Goal: Task Accomplishment & Management: Complete application form

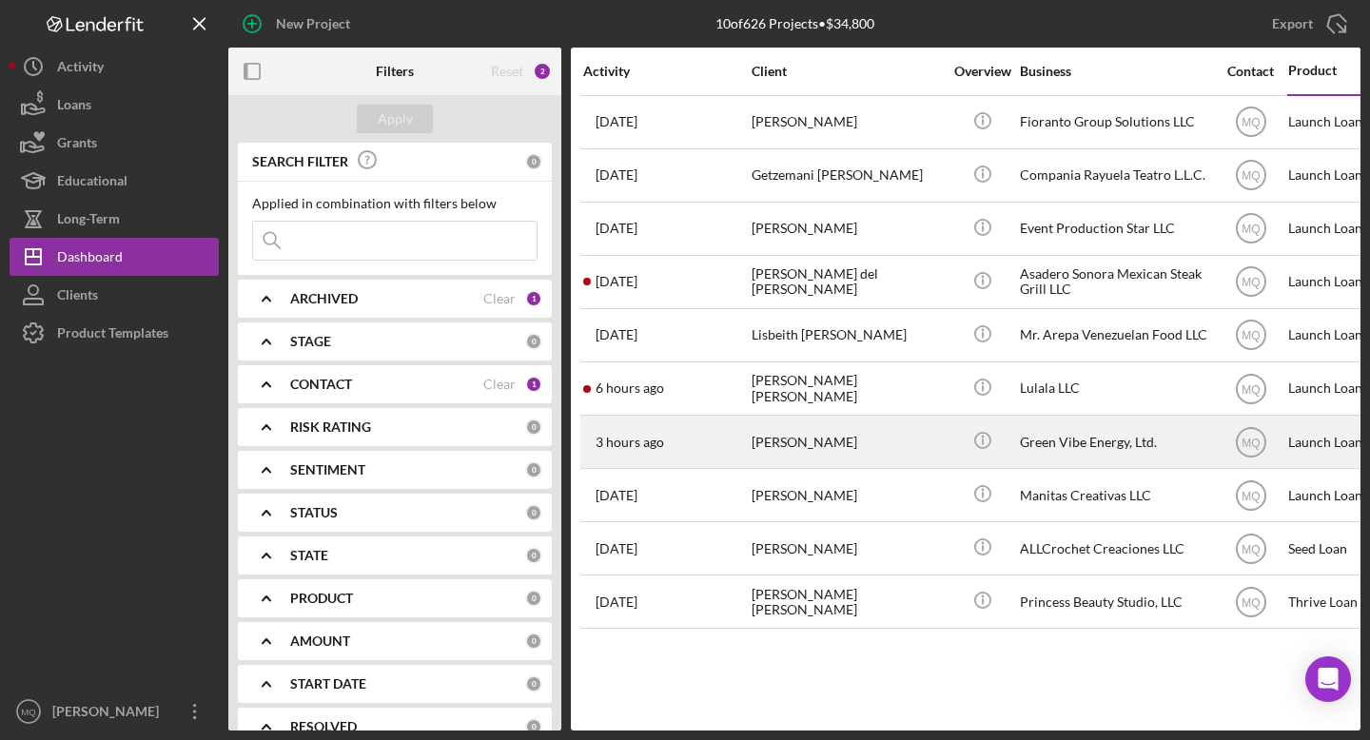
click at [806, 447] on div "[PERSON_NAME]" at bounding box center [847, 442] width 190 height 50
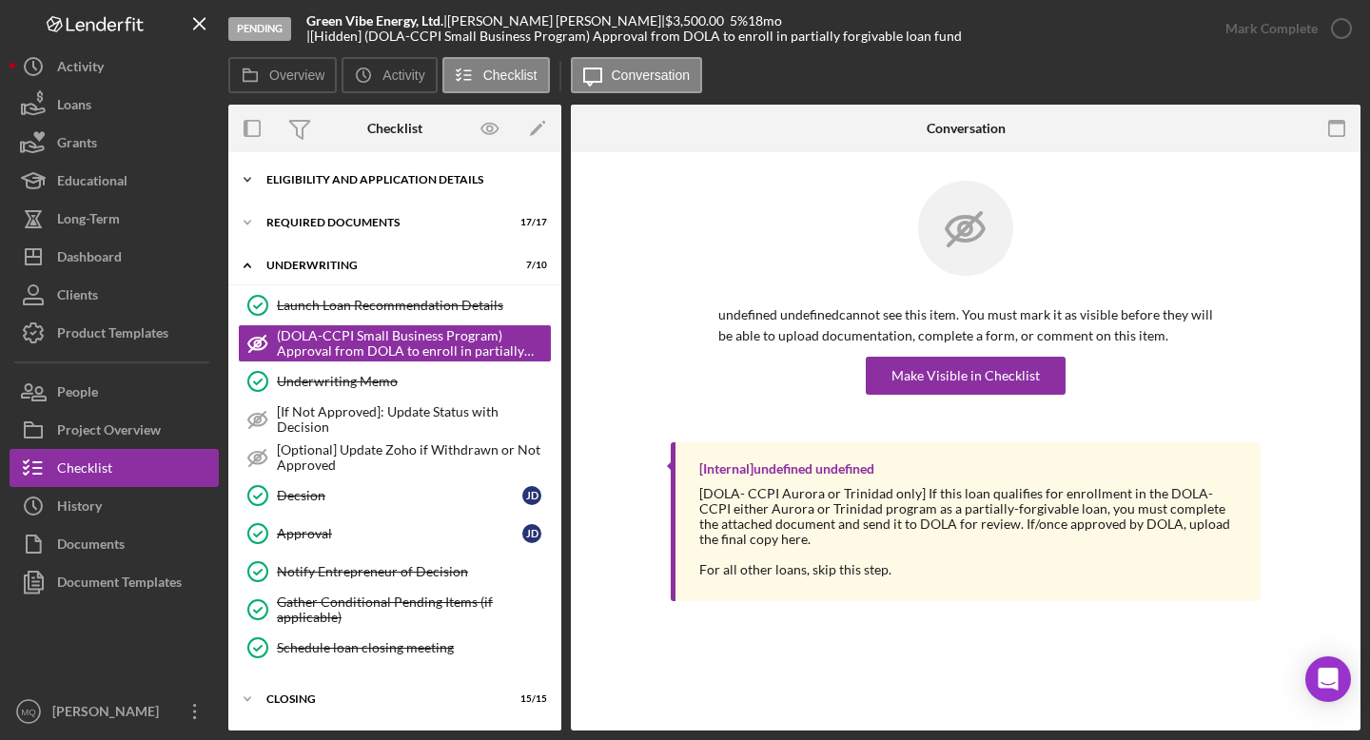
click at [401, 184] on div "Eligibility and Application Details" at bounding box center [401, 179] width 271 height 11
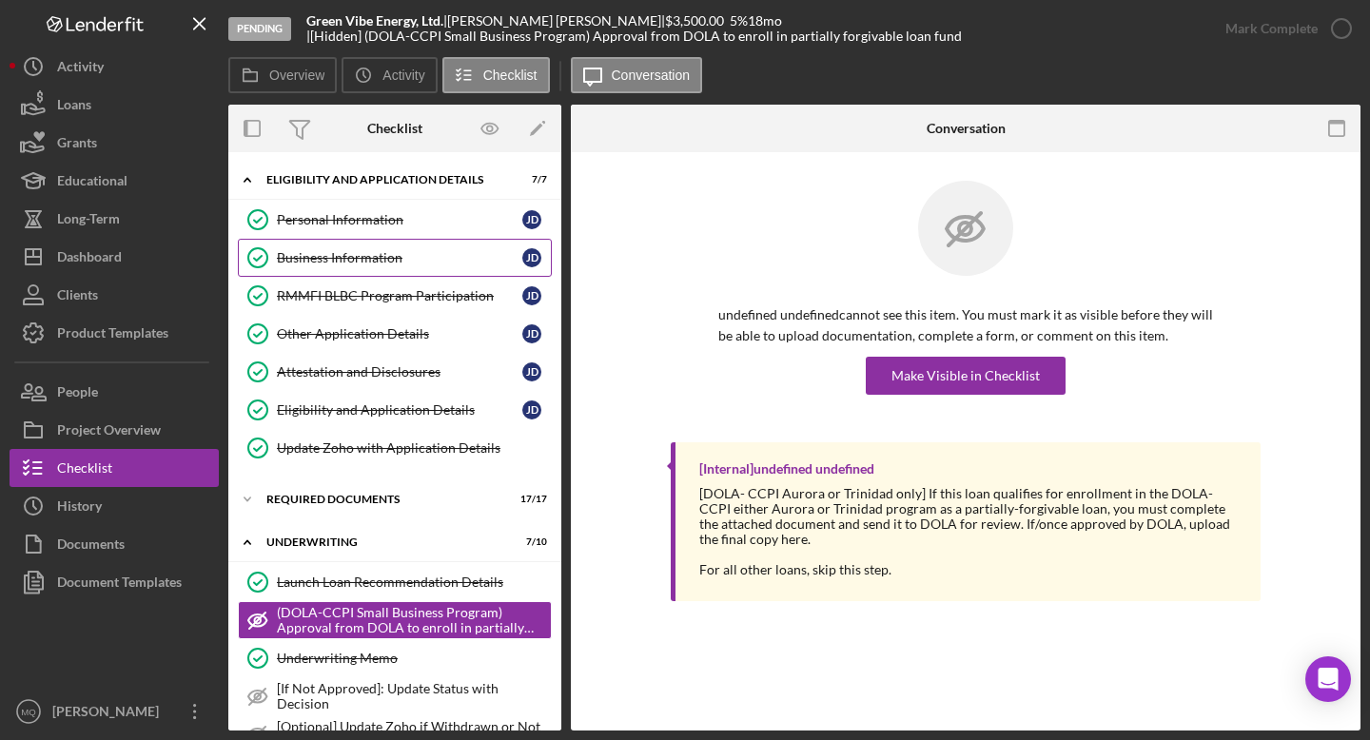
click at [362, 260] on div "Business Information" at bounding box center [399, 257] width 245 height 15
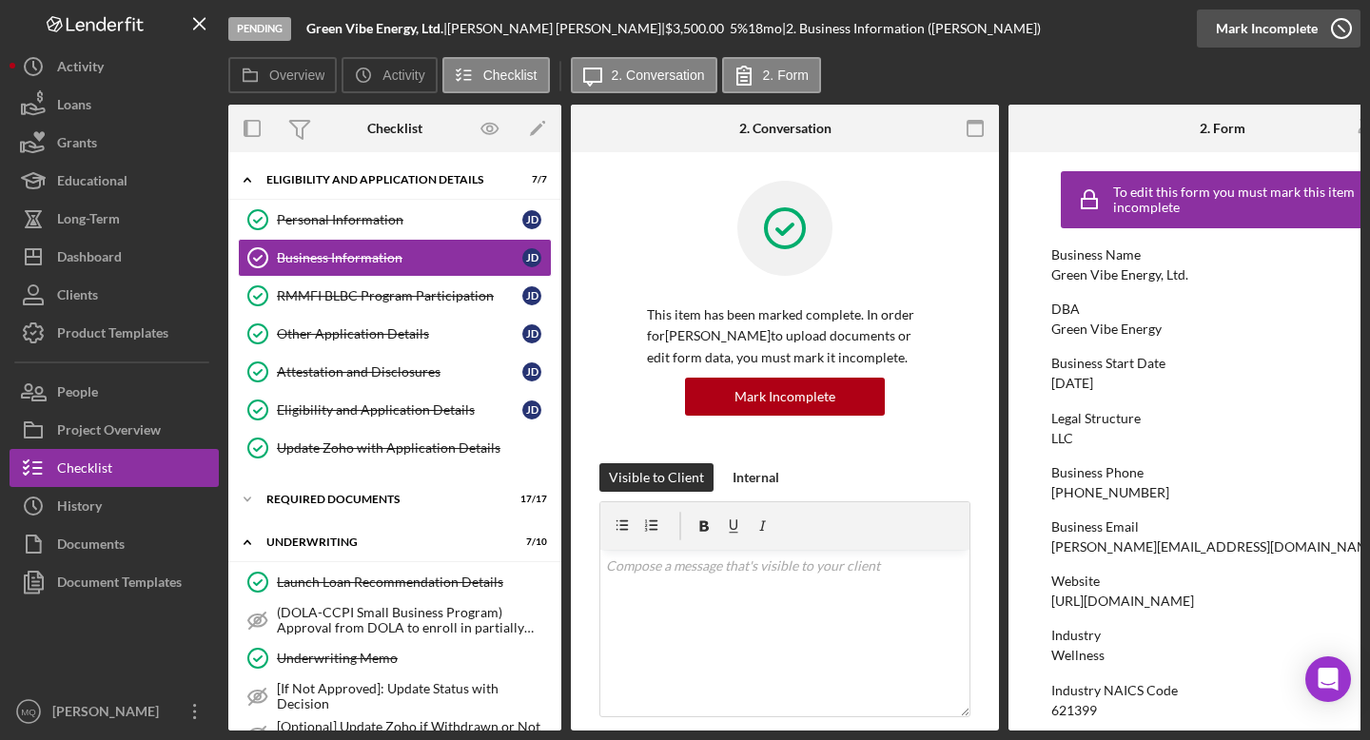
click at [1342, 21] on icon "button" at bounding box center [1342, 29] width 48 height 48
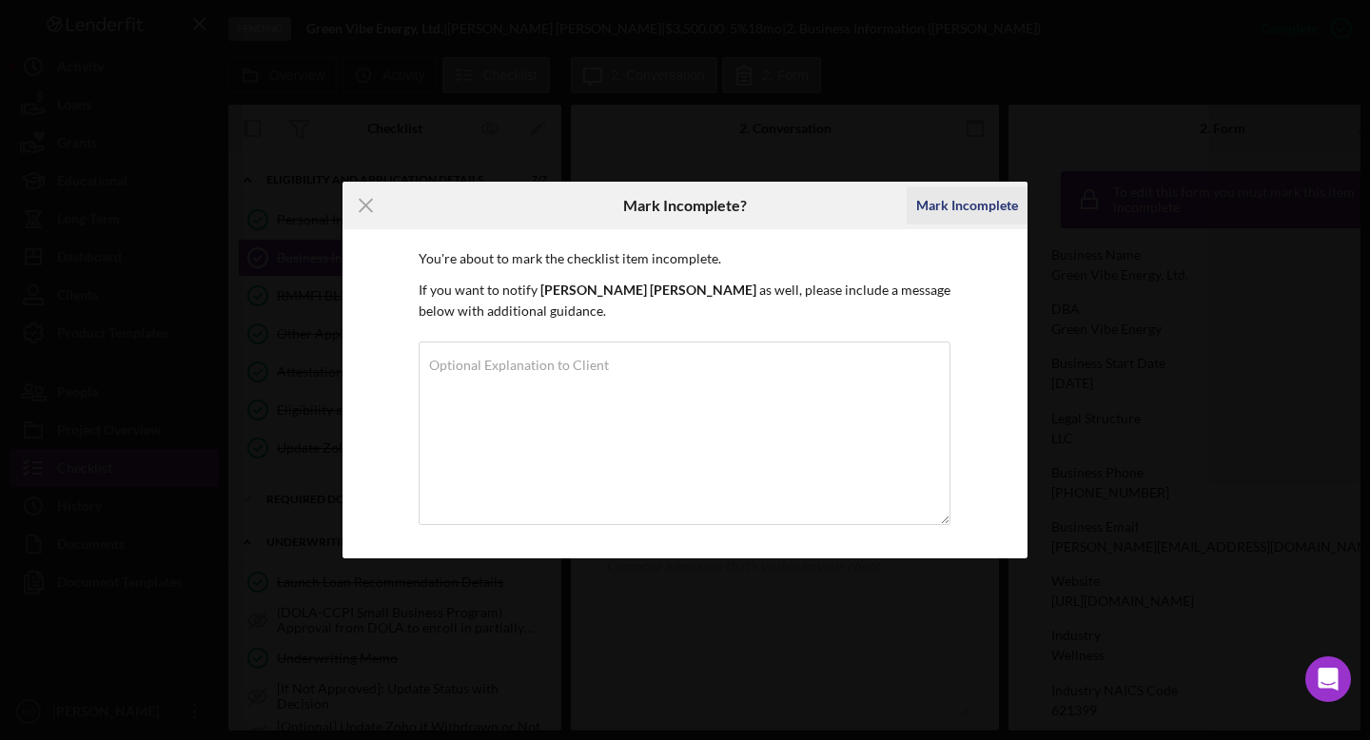
click at [996, 205] on div "Mark Incomplete" at bounding box center [967, 205] width 102 height 38
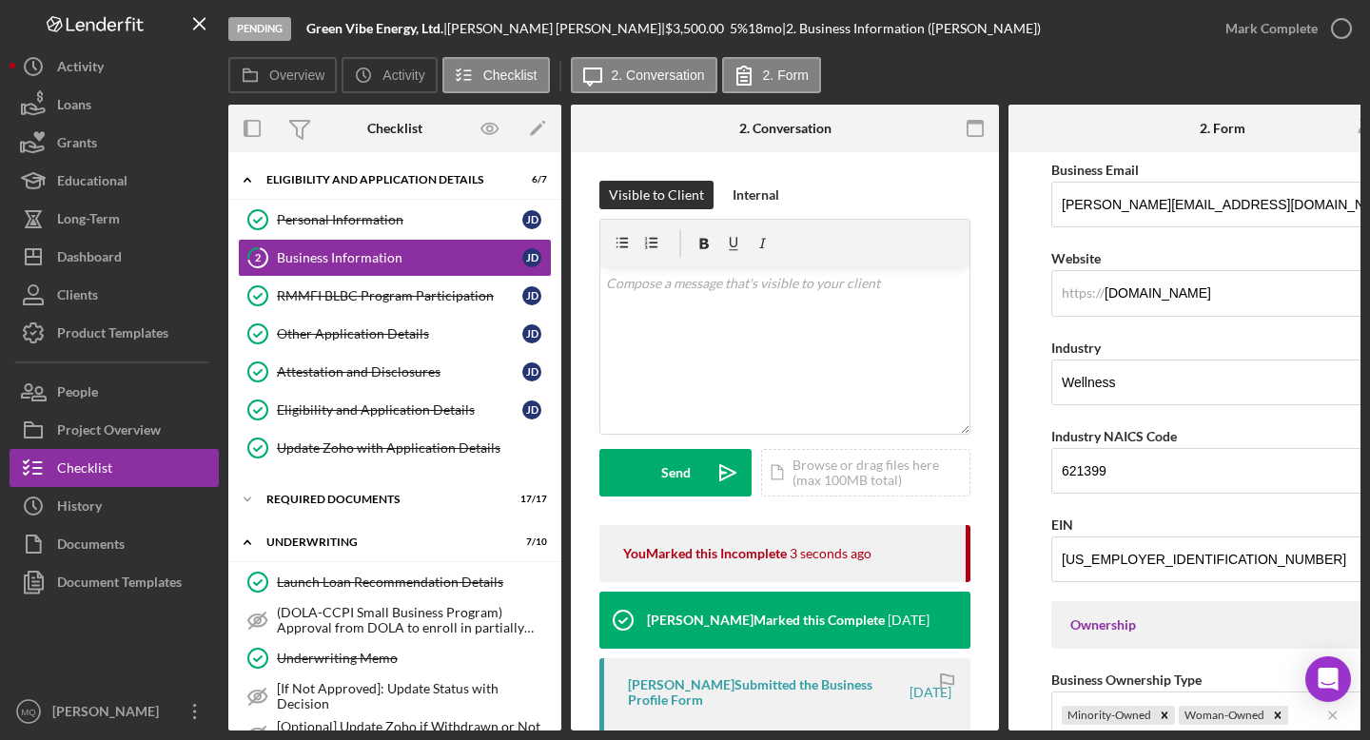
scroll to position [453, 0]
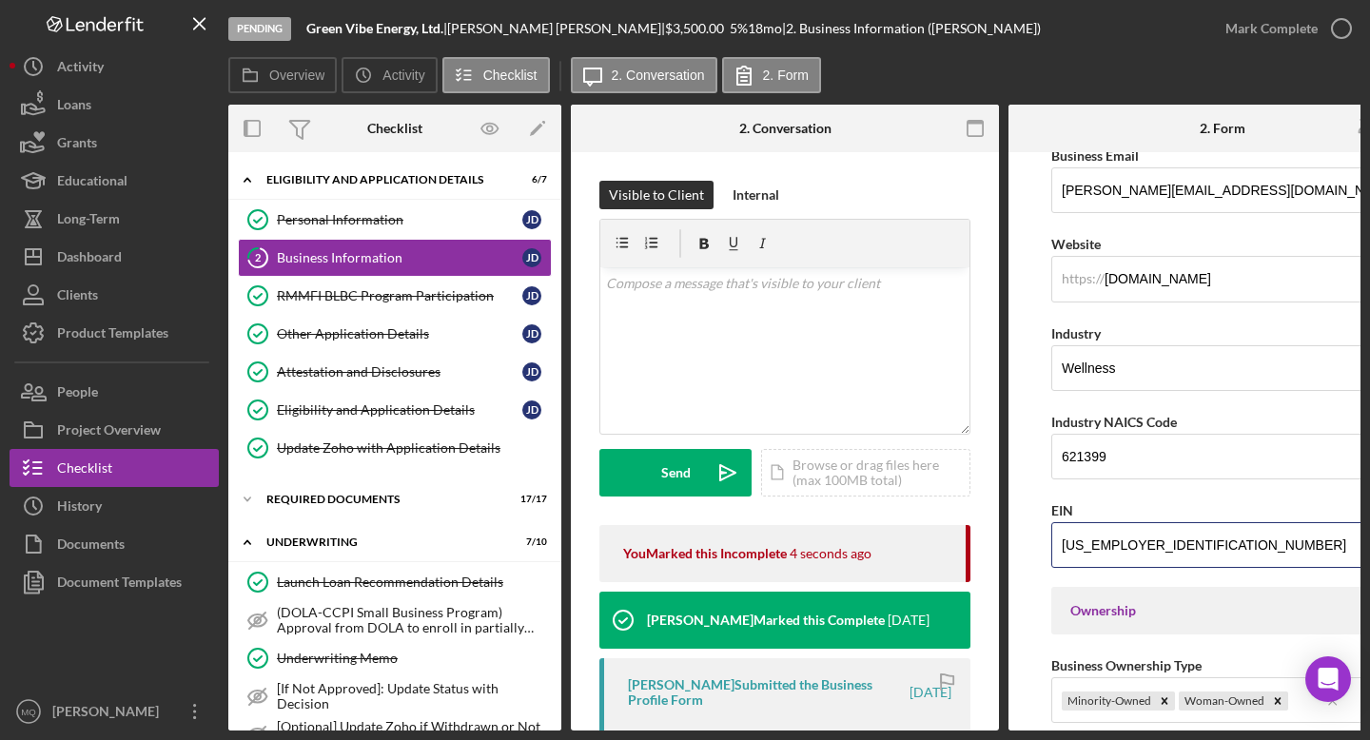
drag, startPoint x: 1157, startPoint y: 550, endPoint x: 894, endPoint y: 550, distance: 262.6
click at [900, 550] on div "Overview Internal Workflow Stage Pending Icon/Dropdown Arrow Archive (can unarc…" at bounding box center [794, 418] width 1132 height 626
paste input "9-2948456"
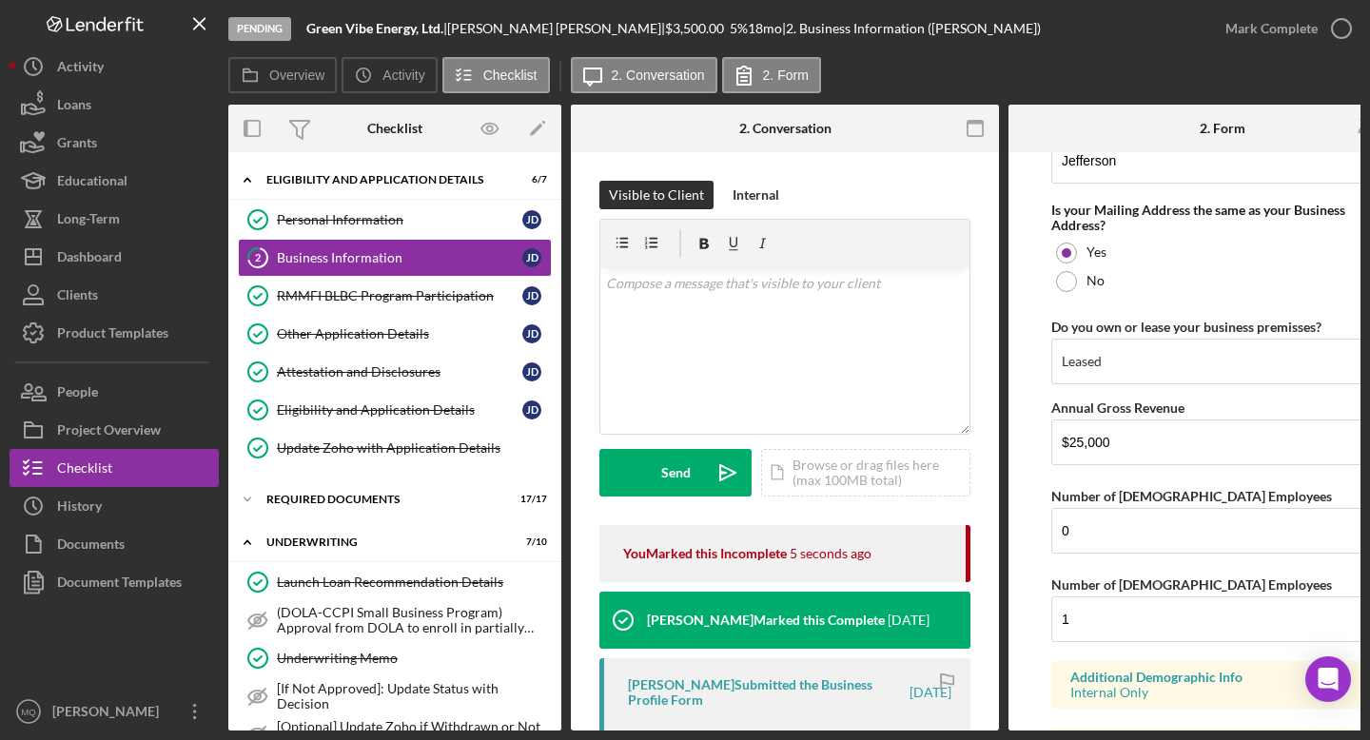
scroll to position [1554, 0]
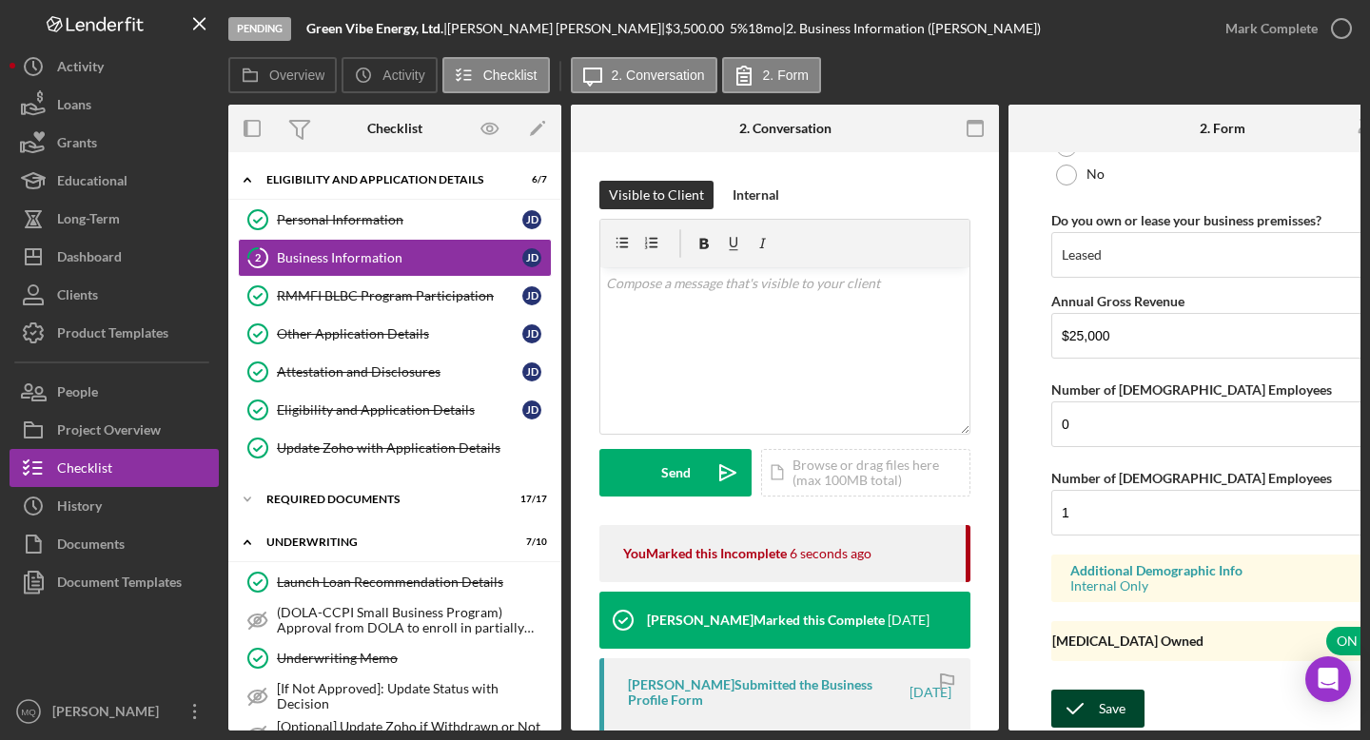
type input "[US_EMPLOYER_IDENTIFICATION_NUMBER]"
click at [1122, 694] on div "Save" at bounding box center [1112, 709] width 27 height 38
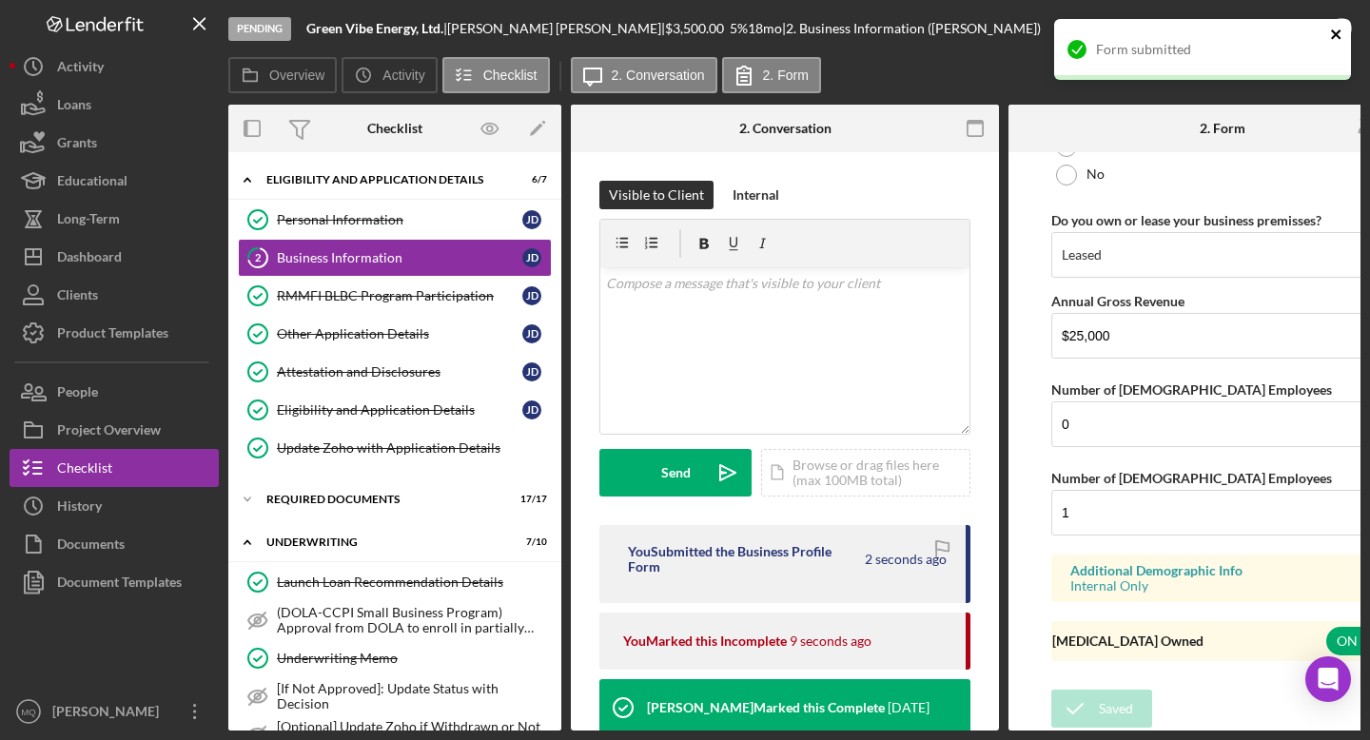
click at [1340, 30] on icon "close" at bounding box center [1336, 34] width 10 height 10
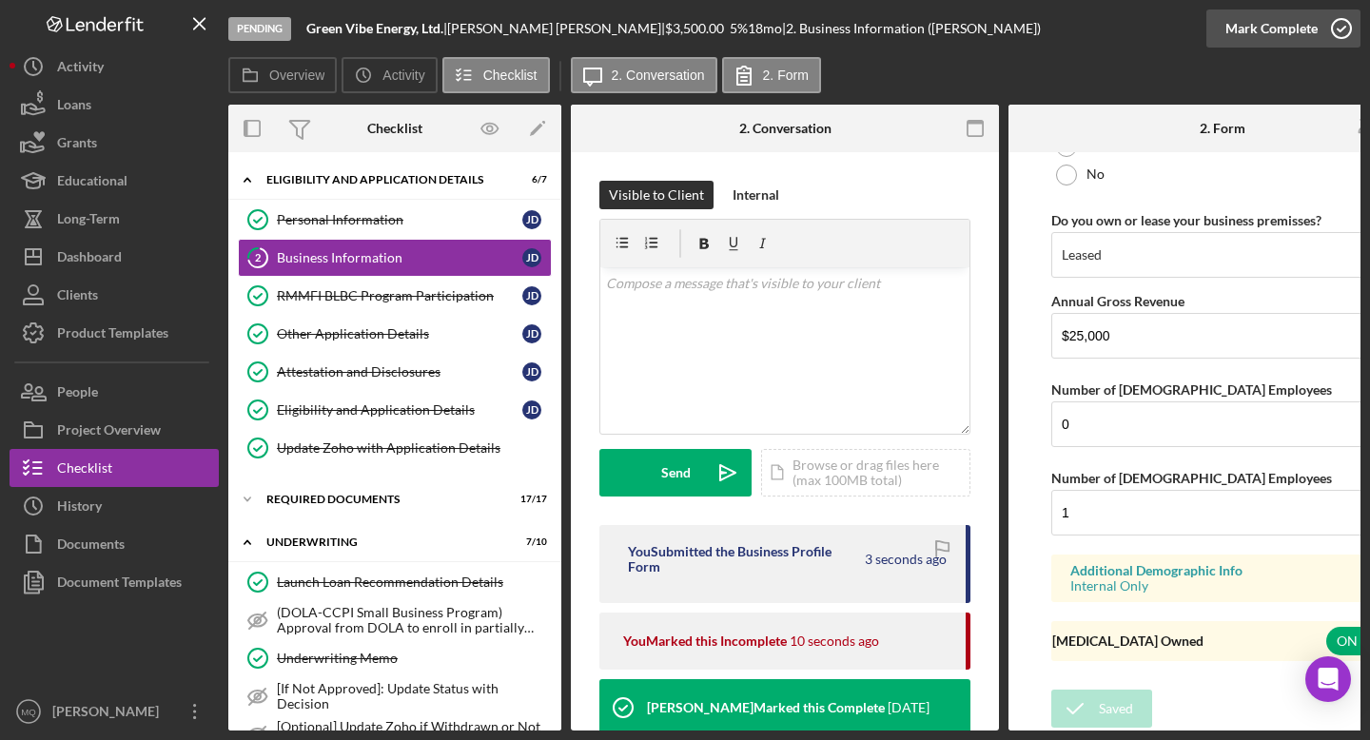
click at [1340, 28] on icon "button" at bounding box center [1342, 29] width 48 height 48
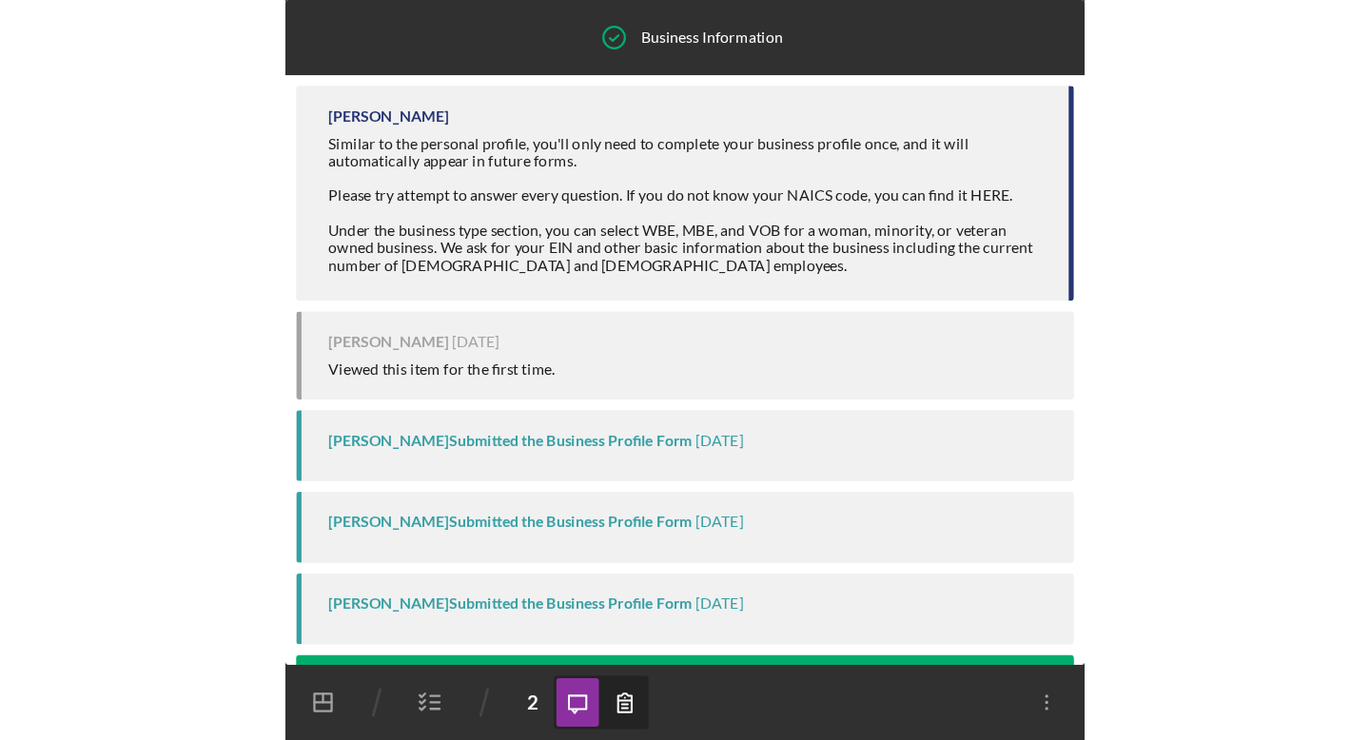
scroll to position [0, 0]
